Goal: Find specific page/section

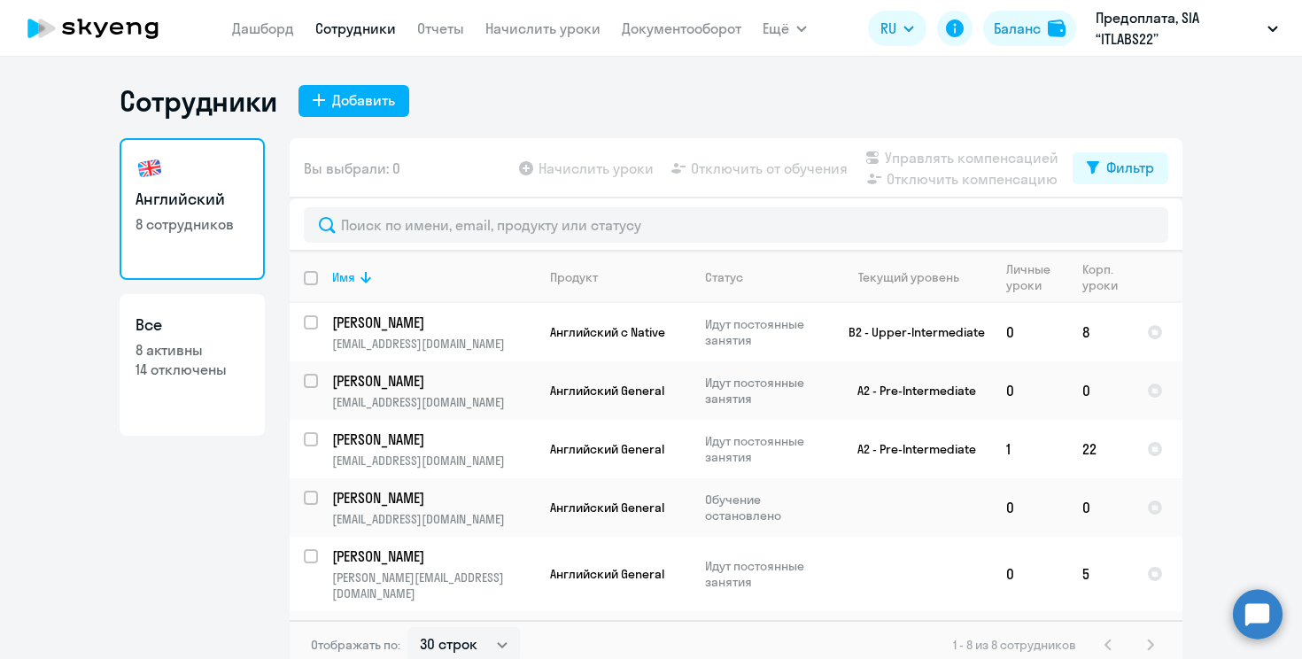
select select "30"
click at [408, 444] on p "[PERSON_NAME]" at bounding box center [432, 439] width 200 height 19
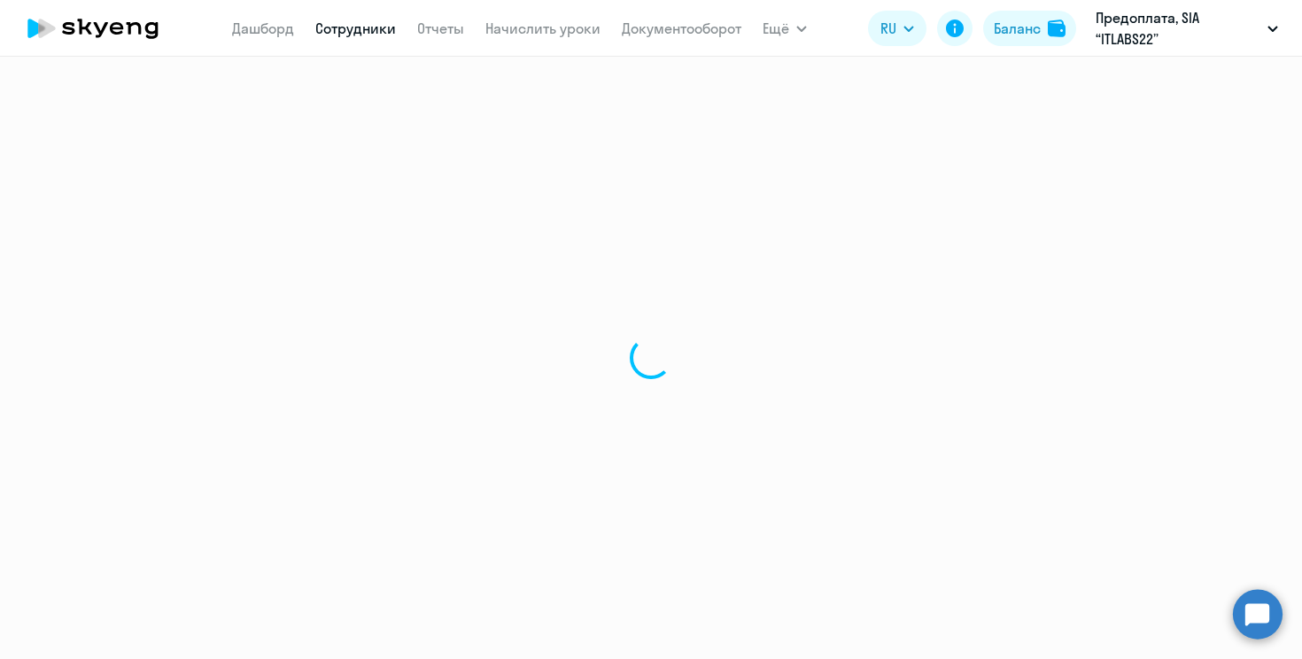
select select "english"
select select "30"
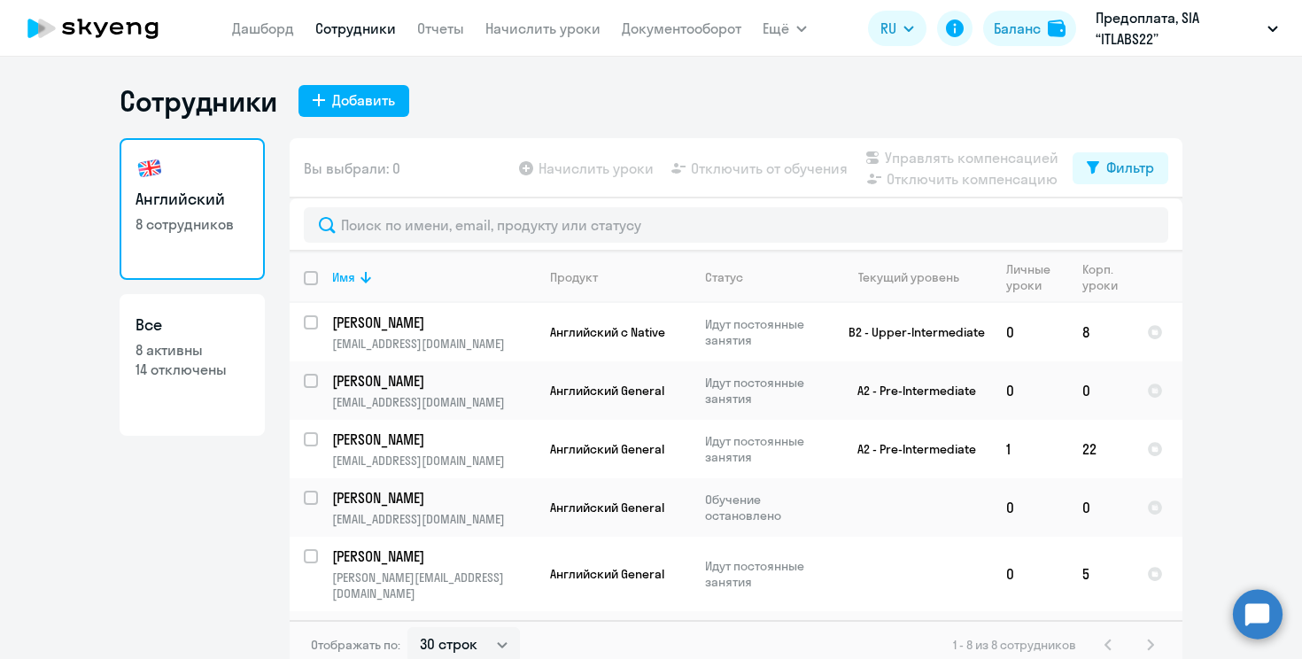
click at [129, 485] on div "Английский 8 сотрудников Все 8 активны 14 отключены" at bounding box center [192, 398] width 145 height 521
